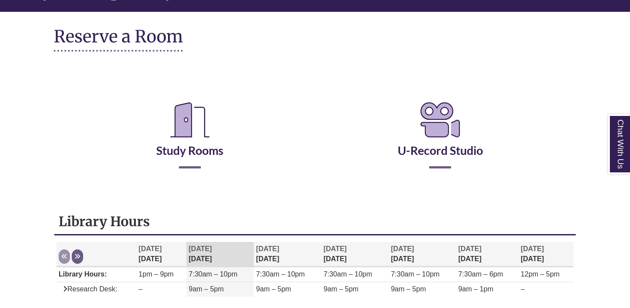
scroll to position [93, 0]
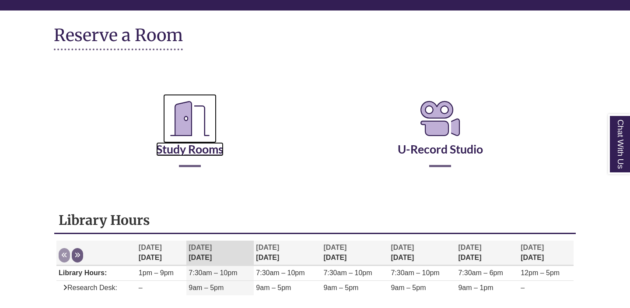
click at [189, 151] on link "Study Rooms" at bounding box center [189, 138] width 67 height 36
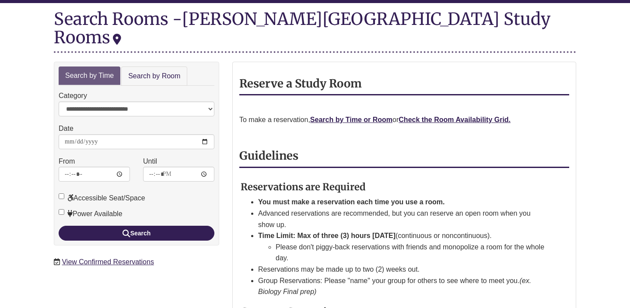
scroll to position [105, 0]
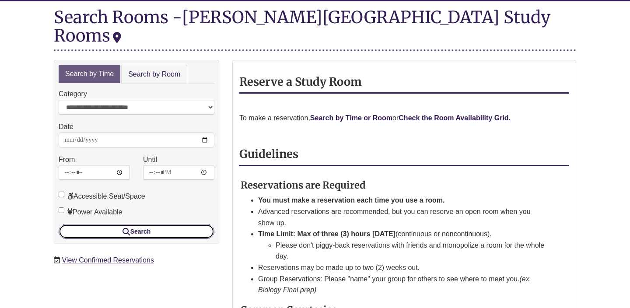
click at [190, 224] on button "Search" at bounding box center [137, 231] width 156 height 15
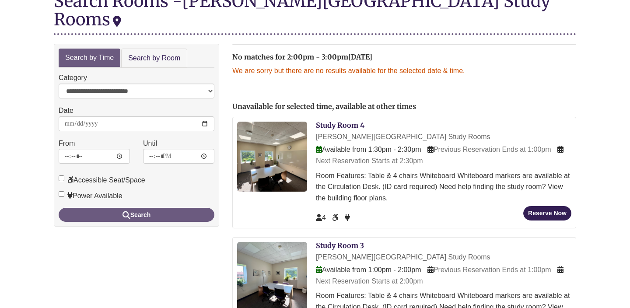
scroll to position [95, 0]
